Goal: Task Accomplishment & Management: Use online tool/utility

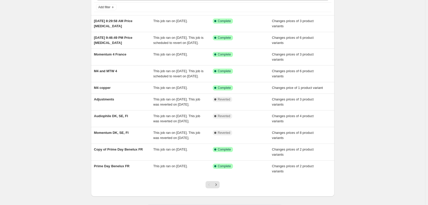
scroll to position [51, 0]
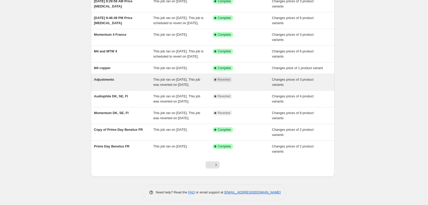
click at [115, 87] on div "Adjustments" at bounding box center [124, 82] width 60 height 10
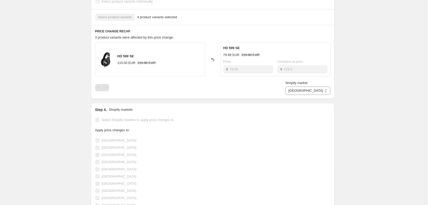
scroll to position [77, 0]
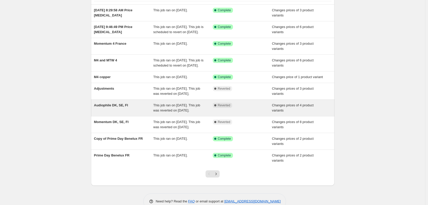
scroll to position [51, 0]
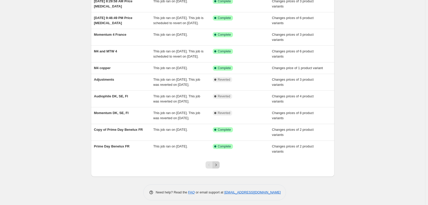
click at [218, 167] on icon "Next" at bounding box center [216, 164] width 5 height 5
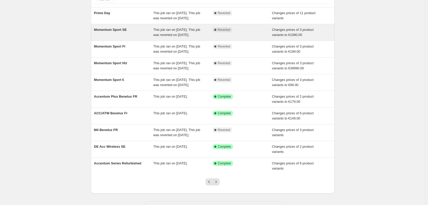
scroll to position [65, 0]
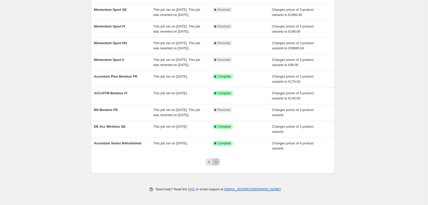
click at [219, 164] on button "Next" at bounding box center [216, 161] width 7 height 7
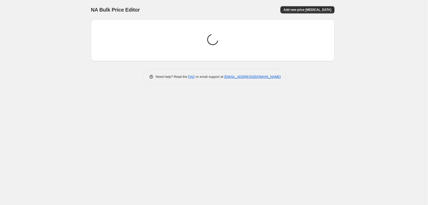
scroll to position [0, 0]
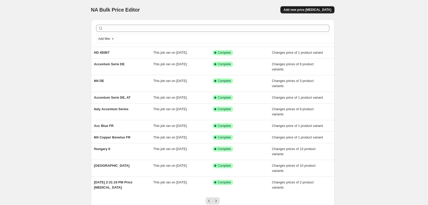
click at [315, 8] on span "Add new price [MEDICAL_DATA]" at bounding box center [308, 10] width 48 height 4
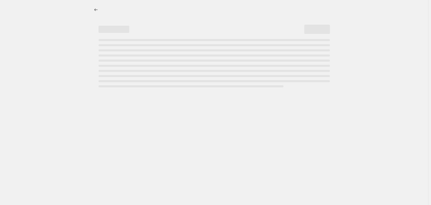
select select "percentage"
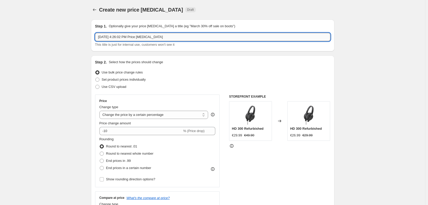
click at [132, 34] on input "[DATE] 4:26:02 PM Price [MEDICAL_DATA]" at bounding box center [212, 37] width 235 height 8
type input "Back2School Nordics"
click at [146, 81] on span "Set product prices individually" at bounding box center [124, 79] width 44 height 4
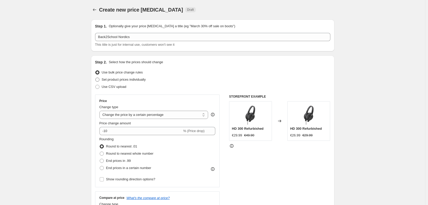
click at [125, 80] on span "Set product prices individually" at bounding box center [124, 79] width 44 height 4
click at [96, 78] on input "Set product prices individually" at bounding box center [95, 77] width 0 height 0
radio input "true"
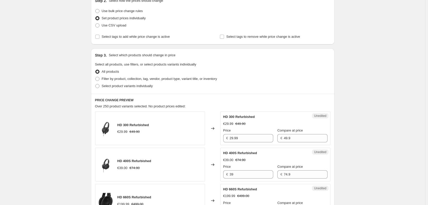
scroll to position [77, 0]
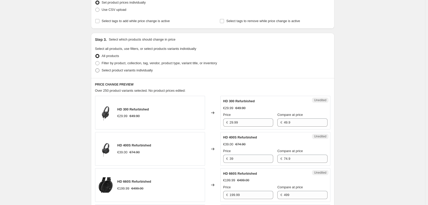
click at [126, 71] on span "Select product variants individually" at bounding box center [127, 70] width 51 height 4
click at [96, 68] on input "Select product variants individually" at bounding box center [95, 68] width 0 height 0
radio input "true"
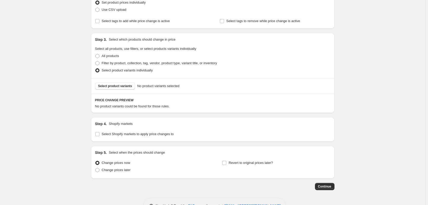
click at [116, 82] on div "Select product variants No product variants selected" at bounding box center [213, 86] width 244 height 16
click at [116, 82] on button "Select product variants" at bounding box center [115, 85] width 40 height 7
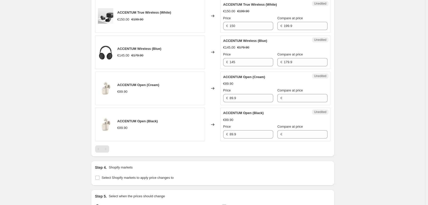
scroll to position [466, 0]
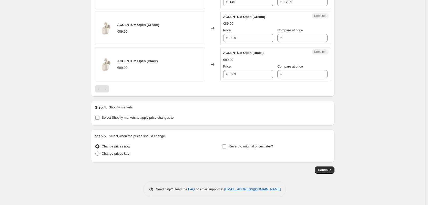
click at [155, 119] on span "Select Shopify markets to apply price changes to" at bounding box center [138, 117] width 72 height 4
click at [100, 119] on input "Select Shopify markets to apply price changes to" at bounding box center [97, 117] width 4 height 4
checkbox input "true"
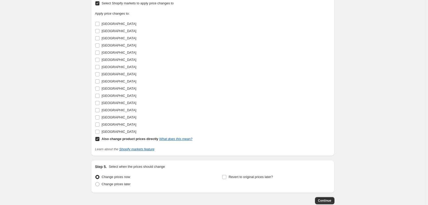
scroll to position [568, 0]
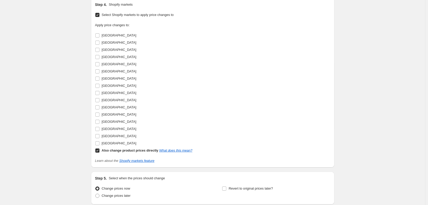
click at [100, 151] on input "Also change product prices directly What does this mean?" at bounding box center [97, 150] width 4 height 4
checkbox input "false"
click at [107, 51] on span "[GEOGRAPHIC_DATA]" at bounding box center [119, 50] width 35 height 4
click at [100, 51] on input "[GEOGRAPHIC_DATA]" at bounding box center [97, 50] width 4 height 4
checkbox input "true"
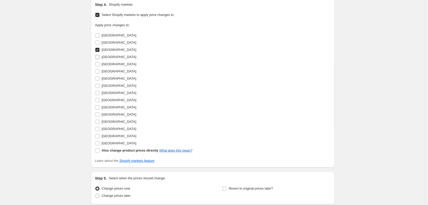
click at [109, 58] on span "[GEOGRAPHIC_DATA]" at bounding box center [119, 57] width 35 height 4
click at [100, 58] on input "[GEOGRAPHIC_DATA]" at bounding box center [97, 57] width 4 height 4
checkbox input "true"
click at [112, 142] on span "[GEOGRAPHIC_DATA]" at bounding box center [119, 143] width 35 height 4
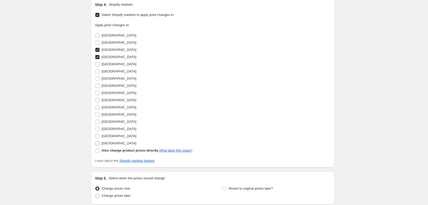
click at [100, 142] on input "[GEOGRAPHIC_DATA]" at bounding box center [97, 143] width 4 height 4
checkbox input "true"
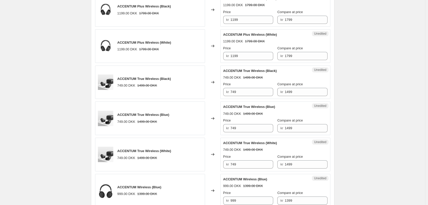
scroll to position [268, 0]
click at [261, 96] on div "Unedited ACCENTUM True Wireless (Black) 749.00 DKK 1499.00 DKK Price kr 749 Com…" at bounding box center [276, 82] width 110 height 34
click at [255, 93] on input "749" at bounding box center [252, 91] width 43 height 8
type input "799"
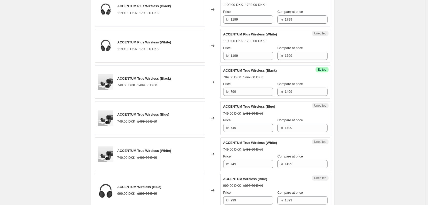
click at [241, 87] on div "Price kr 799" at bounding box center [248, 88] width 50 height 14
click at [243, 89] on input "799" at bounding box center [252, 91] width 43 height 8
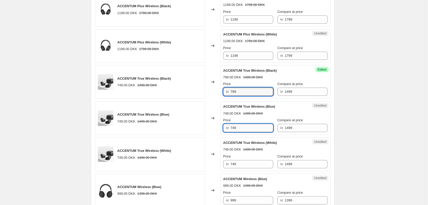
click at [253, 129] on input "749" at bounding box center [252, 128] width 43 height 8
paste input "9"
type input "799"
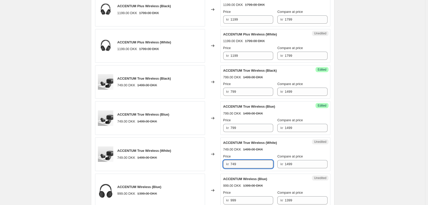
click at [243, 162] on input "749" at bounding box center [252, 164] width 43 height 8
paste input "9"
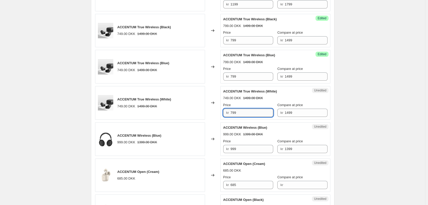
scroll to position [345, 0]
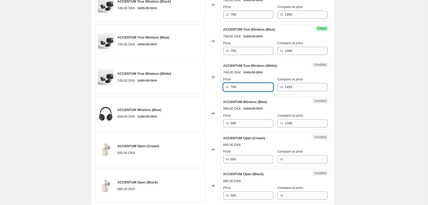
type input "799"
click at [245, 162] on input "685" at bounding box center [252, 159] width 43 height 8
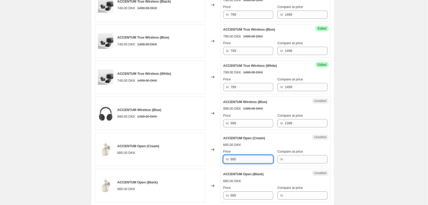
drag, startPoint x: 232, startPoint y: 159, endPoint x: 269, endPoint y: 156, distance: 37.6
click at [269, 156] on input "685" at bounding box center [252, 159] width 43 height 8
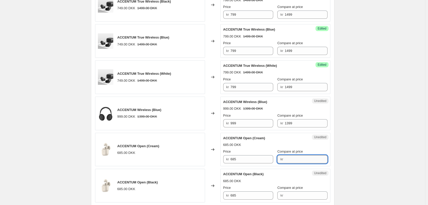
click at [306, 159] on input "Compare at price" at bounding box center [306, 159] width 43 height 8
paste input "685"
type input "685"
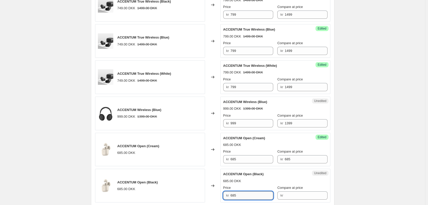
drag, startPoint x: 233, startPoint y: 194, endPoint x: 264, endPoint y: 195, distance: 30.8
click at [264, 195] on input "685" at bounding box center [252, 195] width 43 height 8
click at [259, 196] on input "685" at bounding box center [252, 195] width 43 height 8
drag, startPoint x: 231, startPoint y: 196, endPoint x: 249, endPoint y: 193, distance: 18.1
click at [249, 193] on div "kr 685" at bounding box center [248, 195] width 50 height 8
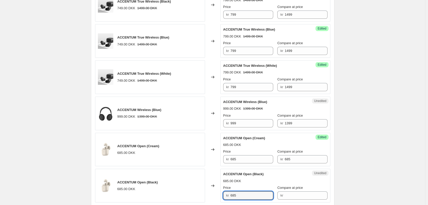
drag, startPoint x: 241, startPoint y: 195, endPoint x: 227, endPoint y: 196, distance: 13.6
click at [227, 196] on div "kr 685" at bounding box center [248, 195] width 50 height 8
type input "685"
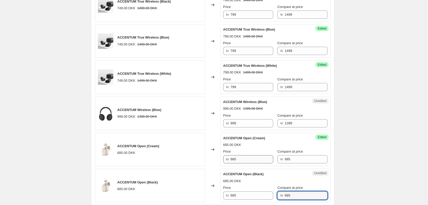
type input "685"
click at [247, 157] on input "685" at bounding box center [252, 159] width 43 height 8
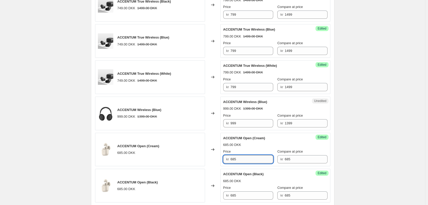
click at [247, 157] on input "685" at bounding box center [252, 159] width 43 height 8
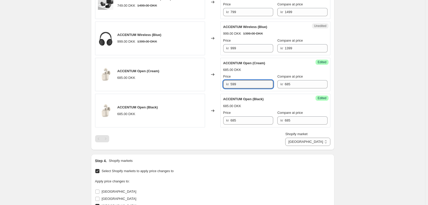
scroll to position [422, 0]
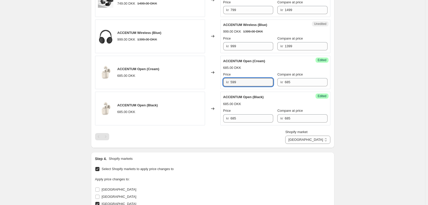
type input "599"
click at [240, 114] on div "Price kr 685" at bounding box center [248, 115] width 50 height 14
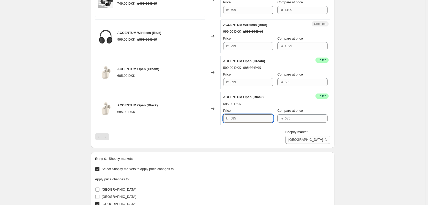
click at [243, 119] on input "685" at bounding box center [252, 118] width 43 height 8
type input "599"
click at [318, 143] on select "[GEOGRAPHIC_DATA] [GEOGRAPHIC_DATA] [GEOGRAPHIC_DATA]" at bounding box center [307, 139] width 45 height 8
select select "6160578"
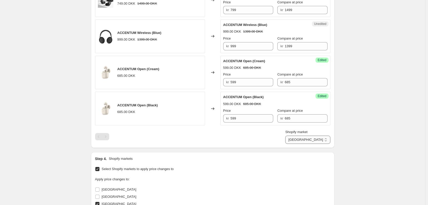
click at [309, 144] on select "[GEOGRAPHIC_DATA] [GEOGRAPHIC_DATA] [GEOGRAPHIC_DATA]" at bounding box center [307, 139] width 45 height 8
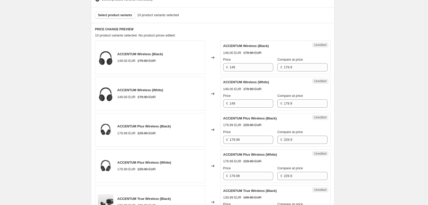
scroll to position [140, 0]
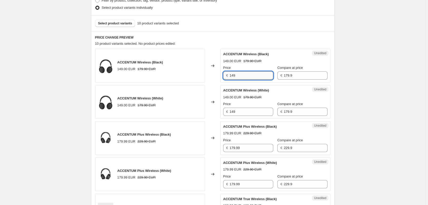
click at [253, 75] on input "149" at bounding box center [252, 75] width 44 height 8
click at [243, 77] on input "129.9" at bounding box center [252, 75] width 44 height 8
type input "129.9"
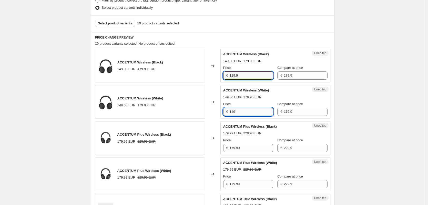
click at [245, 110] on input "149" at bounding box center [252, 111] width 44 height 8
paste input "29."
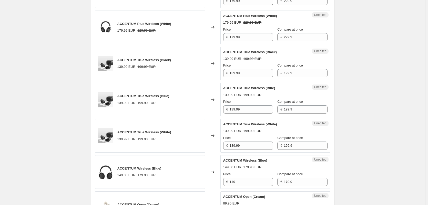
scroll to position [293, 0]
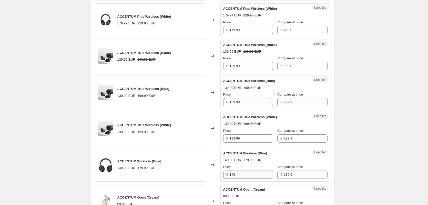
type input "129.9"
click at [244, 176] on input "149" at bounding box center [252, 174] width 44 height 8
paste input "29."
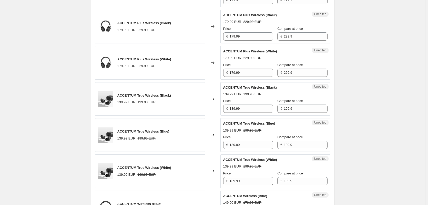
scroll to position [242, 0]
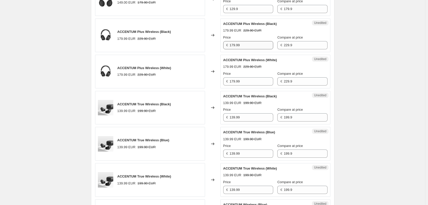
type input "129.9"
click at [261, 48] on input "179.99" at bounding box center [252, 45] width 44 height 8
click at [258, 45] on input "179.99" at bounding box center [252, 45] width 44 height 8
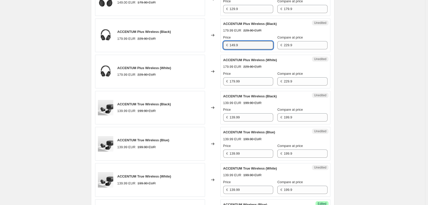
drag, startPoint x: 258, startPoint y: 45, endPoint x: 208, endPoint y: 49, distance: 50.2
click at [208, 49] on div "ACCENTUM Plus Wireless (Black) 179.99 EUR 229.90 EUR Changed to Unedited ACCENT…" at bounding box center [212, 35] width 235 height 34
type input "149.9"
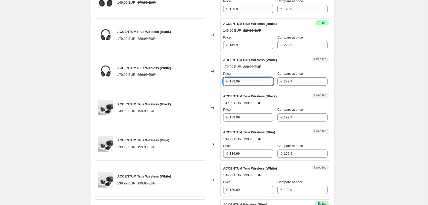
click at [254, 81] on input "179.99" at bounding box center [252, 81] width 44 height 8
paste input "49."
type input "149.9"
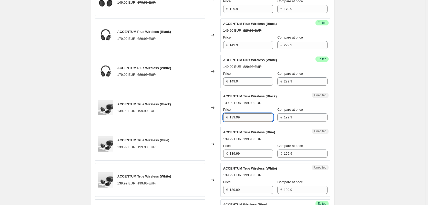
click at [258, 116] on input "139.99" at bounding box center [252, 117] width 44 height 8
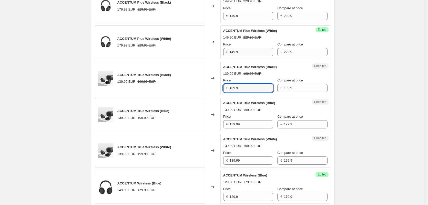
scroll to position [293, 0]
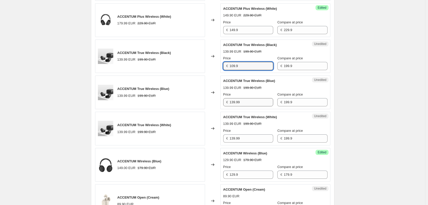
type input "109.9"
click at [252, 103] on input "139.99" at bounding box center [252, 102] width 44 height 8
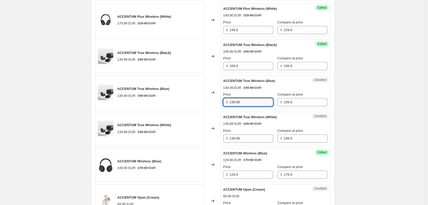
paste input "09."
type input "109.9"
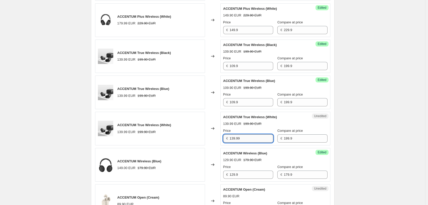
click at [255, 136] on input "139.99" at bounding box center [252, 138] width 44 height 8
paste input "09."
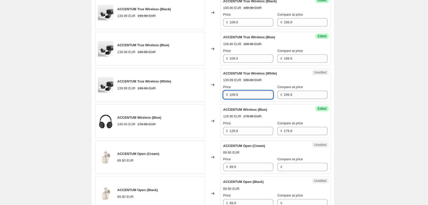
scroll to position [345, 0]
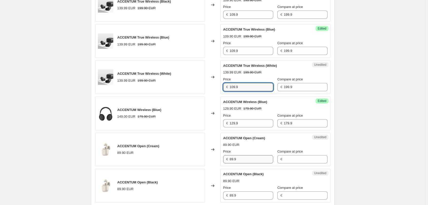
type input "109.9"
click at [252, 157] on input "89.9" at bounding box center [252, 159] width 44 height 8
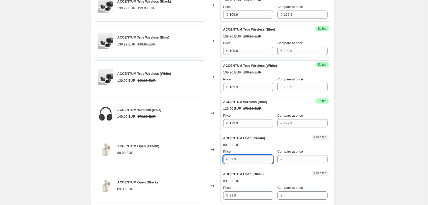
click at [252, 157] on input "89.9" at bounding box center [252, 159] width 44 height 8
type input "89.9"
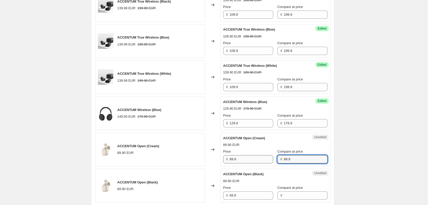
type input "89.9"
click at [249, 160] on input "89.9" at bounding box center [252, 159] width 44 height 8
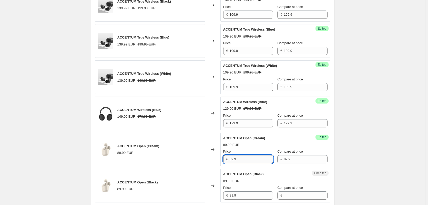
click at [249, 160] on input "89.9" at bounding box center [252, 159] width 44 height 8
type input "69.9"
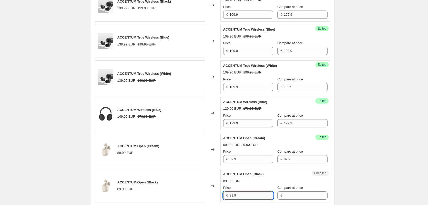
drag, startPoint x: 232, startPoint y: 193, endPoint x: 245, endPoint y: 193, distance: 12.8
click at [245, 193] on input "89.9" at bounding box center [252, 195] width 44 height 8
drag, startPoint x: 252, startPoint y: 196, endPoint x: 220, endPoint y: 192, distance: 32.3
click at [220, 192] on div "ACCENTUM Open (Black) 89.90 EUR Changed to Unedited ACCENTUM Open (Black) 89.90…" at bounding box center [212, 186] width 235 height 34
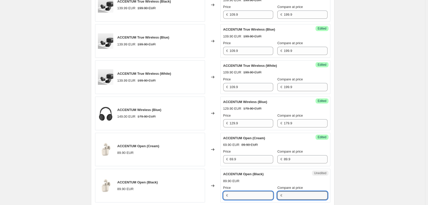
type input "89.9"
click at [255, 194] on input "89.9" at bounding box center [252, 195] width 44 height 8
click at [256, 194] on input "89.9" at bounding box center [252, 195] width 44 height 8
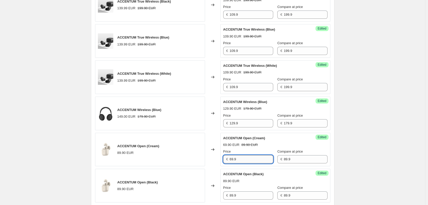
click at [245, 160] on input "69.9" at bounding box center [252, 159] width 44 height 8
click at [245, 198] on input "89.9" at bounding box center [252, 195] width 44 height 8
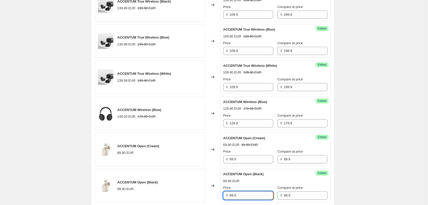
click at [245, 198] on input "89.9" at bounding box center [252, 195] width 44 height 8
paste input "6"
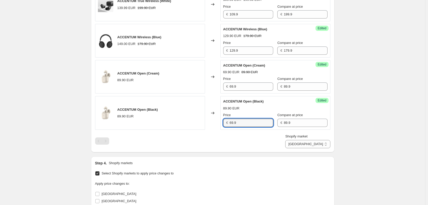
scroll to position [422, 0]
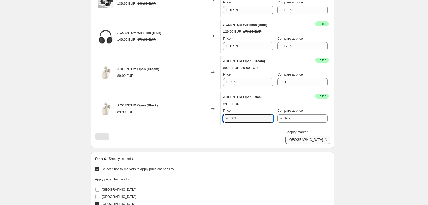
type input "69.9"
click at [317, 142] on select "[GEOGRAPHIC_DATA] [GEOGRAPHIC_DATA] [GEOGRAPHIC_DATA]" at bounding box center [307, 139] width 45 height 8
select select "6324418"
click at [309, 144] on select "[GEOGRAPHIC_DATA] [GEOGRAPHIC_DATA] [GEOGRAPHIC_DATA]" at bounding box center [307, 139] width 45 height 8
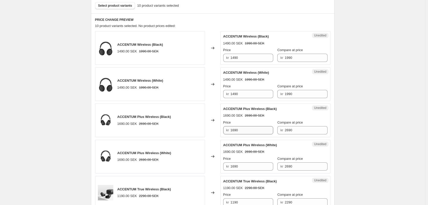
scroll to position [165, 0]
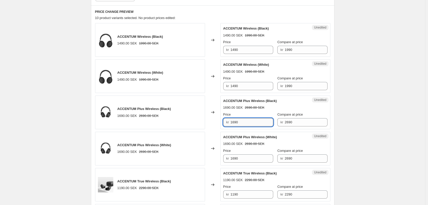
click at [253, 125] on input "1690" at bounding box center [252, 122] width 43 height 8
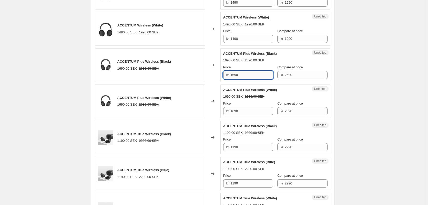
scroll to position [216, 0]
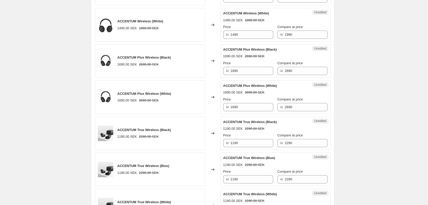
drag, startPoint x: 249, startPoint y: 164, endPoint x: 237, endPoint y: 148, distance: 20.2
click at [237, 148] on div "Unedited ACCENTUM True Wireless (Black) 1190.00 SEK 2290.00 SEK Price kr 1190 C…" at bounding box center [276, 133] width 110 height 34
click at [243, 144] on input "1190" at bounding box center [252, 143] width 43 height 8
type input "1290"
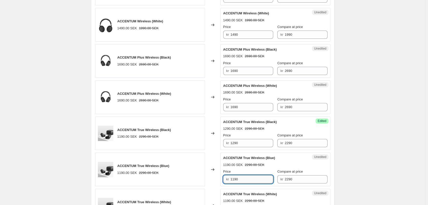
click at [243, 180] on input "1190" at bounding box center [252, 179] width 43 height 8
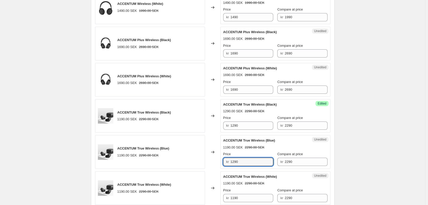
scroll to position [293, 0]
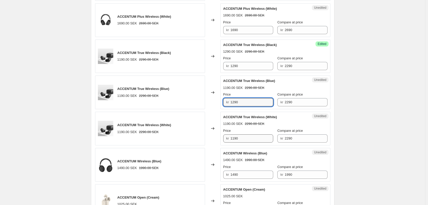
type input "1290"
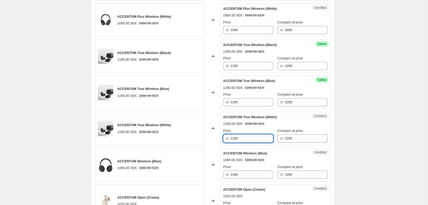
click at [255, 137] on input "1190" at bounding box center [252, 138] width 43 height 8
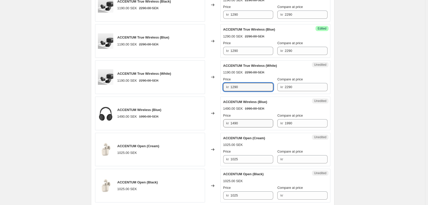
type input "1290"
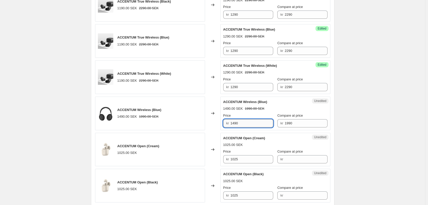
click at [255, 123] on input "1490" at bounding box center [252, 123] width 43 height 8
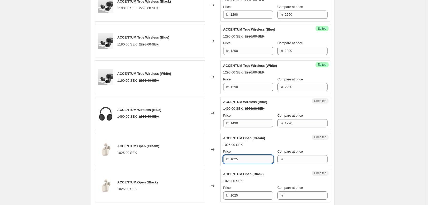
click at [252, 161] on input "1025" at bounding box center [252, 159] width 43 height 8
drag, startPoint x: 231, startPoint y: 159, endPoint x: 252, endPoint y: 159, distance: 20.5
click at [252, 159] on div "kr 1025" at bounding box center [248, 159] width 50 height 8
click at [252, 159] on input "1025" at bounding box center [252, 159] width 43 height 8
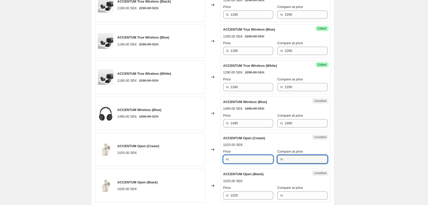
type input "1025"
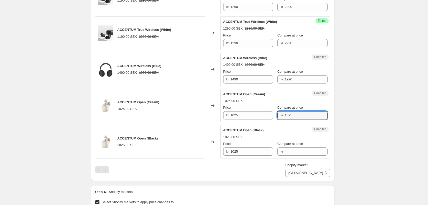
scroll to position [396, 0]
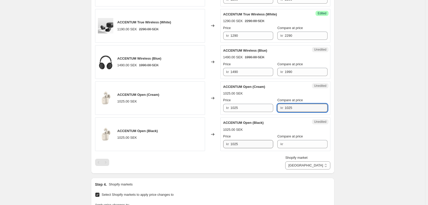
type input "1025"
click at [249, 142] on input "1025" at bounding box center [252, 144] width 43 height 8
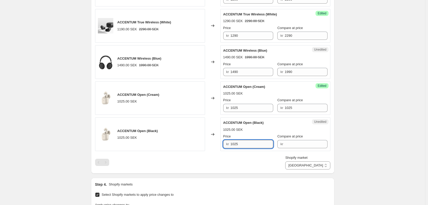
click at [249, 142] on input "1025" at bounding box center [252, 144] width 43 height 8
type input "1025"
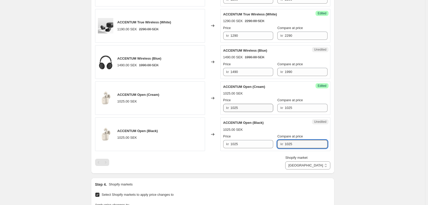
type input "1025"
click at [237, 108] on input "1025" at bounding box center [252, 108] width 43 height 8
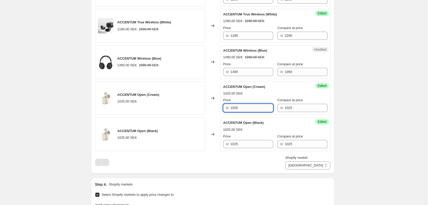
click at [237, 108] on input "1025" at bounding box center [252, 108] width 43 height 8
type input "790"
click at [240, 139] on div "Price kr 1025" at bounding box center [248, 141] width 50 height 14
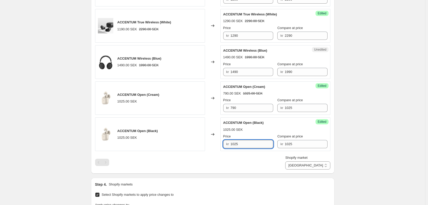
click at [242, 141] on input "1025" at bounding box center [252, 144] width 43 height 8
type input "790"
click at [348, 84] on div "Create new price [MEDICAL_DATA]. This page is ready Create new price [MEDICAL_D…" at bounding box center [213, 15] width 426 height 822
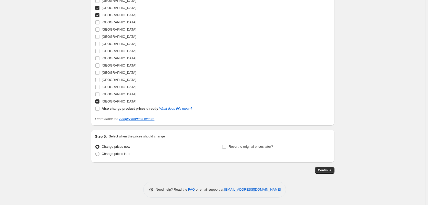
scroll to position [618, 0]
click at [243, 145] on span "Revert to original prices later?" at bounding box center [251, 146] width 44 height 4
click at [226, 145] on input "Revert to original prices later?" at bounding box center [224, 146] width 4 height 4
checkbox input "true"
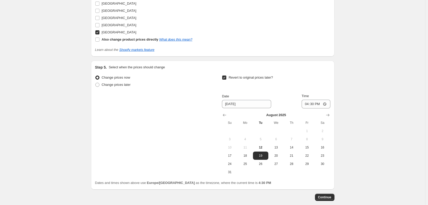
scroll to position [695, 0]
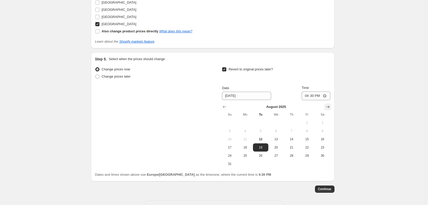
click at [330, 106] on icon "Show next month, September 2025" at bounding box center [328, 106] width 5 height 5
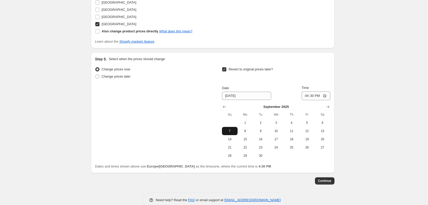
click at [232, 134] on button "7" at bounding box center [229, 131] width 15 height 8
type input "[DATE]"
click at [318, 95] on input "16:30" at bounding box center [316, 95] width 29 height 9
click at [327, 94] on input "16:30" at bounding box center [316, 95] width 29 height 9
type input "23:59"
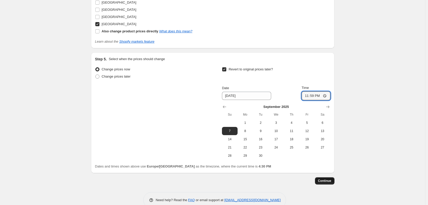
click at [329, 182] on span "Continue" at bounding box center [324, 181] width 13 height 4
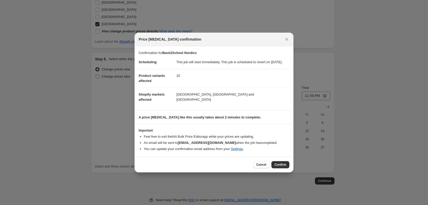
drag, startPoint x: 275, startPoint y: 166, endPoint x: 267, endPoint y: 162, distance: 9.4
click at [275, 166] on span "Confirm" at bounding box center [281, 164] width 12 height 4
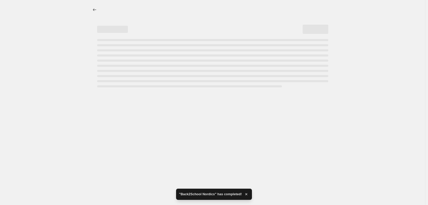
select select "6324418"
